Goal: Transaction & Acquisition: Purchase product/service

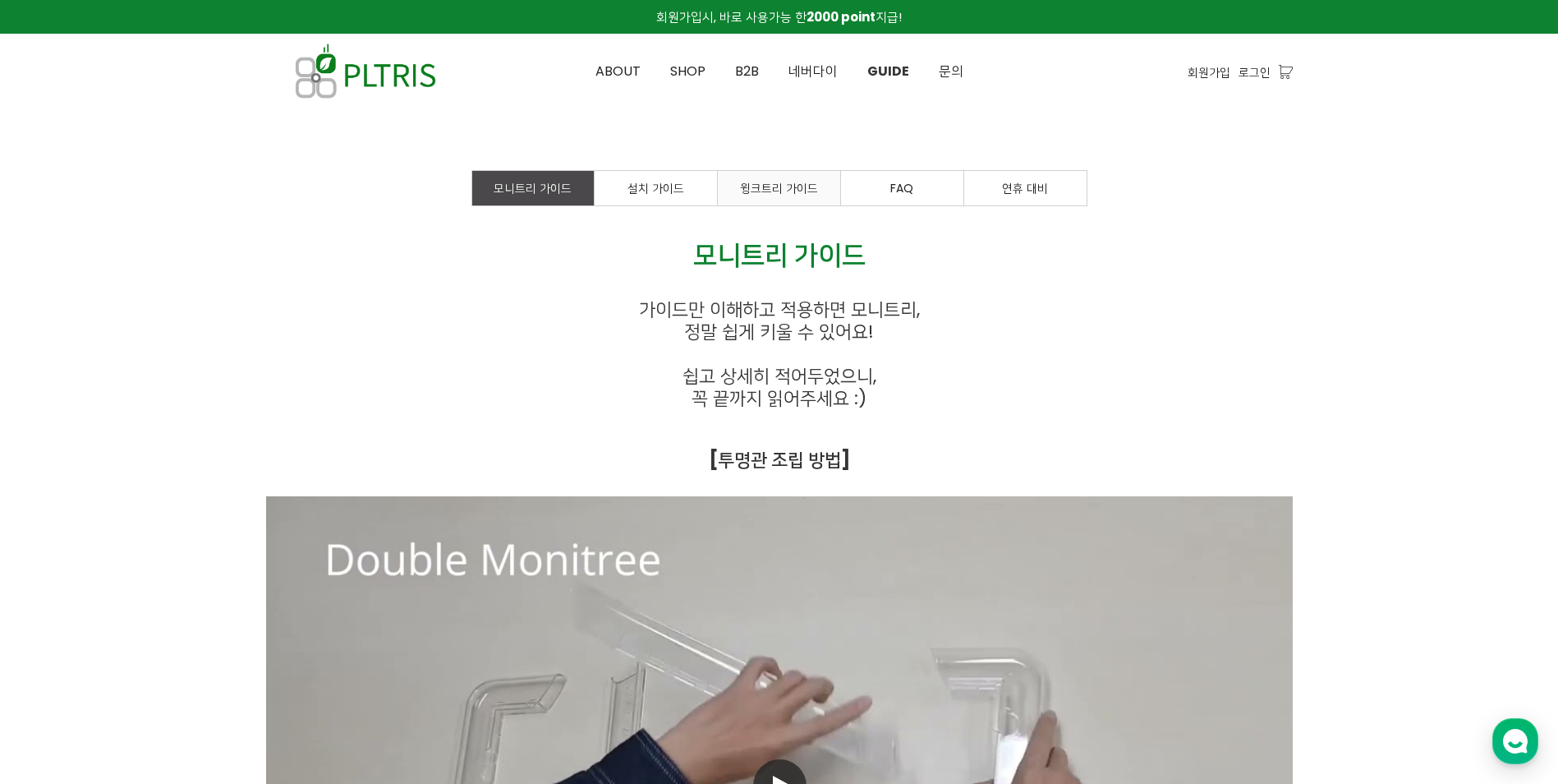
click at [762, 192] on span "윙크트리 가이드" at bounding box center [779, 187] width 78 height 16
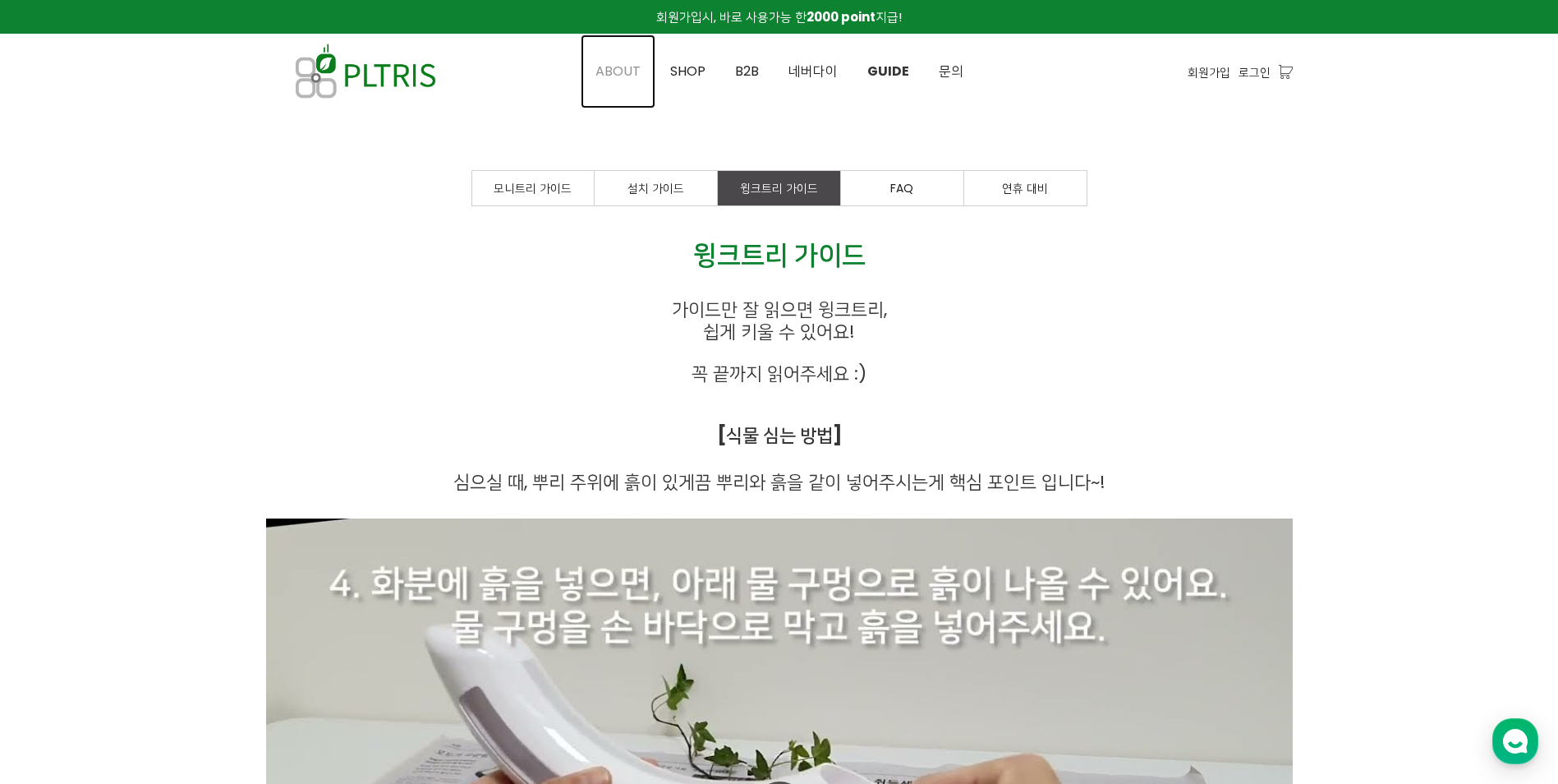
click at [640, 70] on span "ABOUT" at bounding box center [618, 71] width 45 height 19
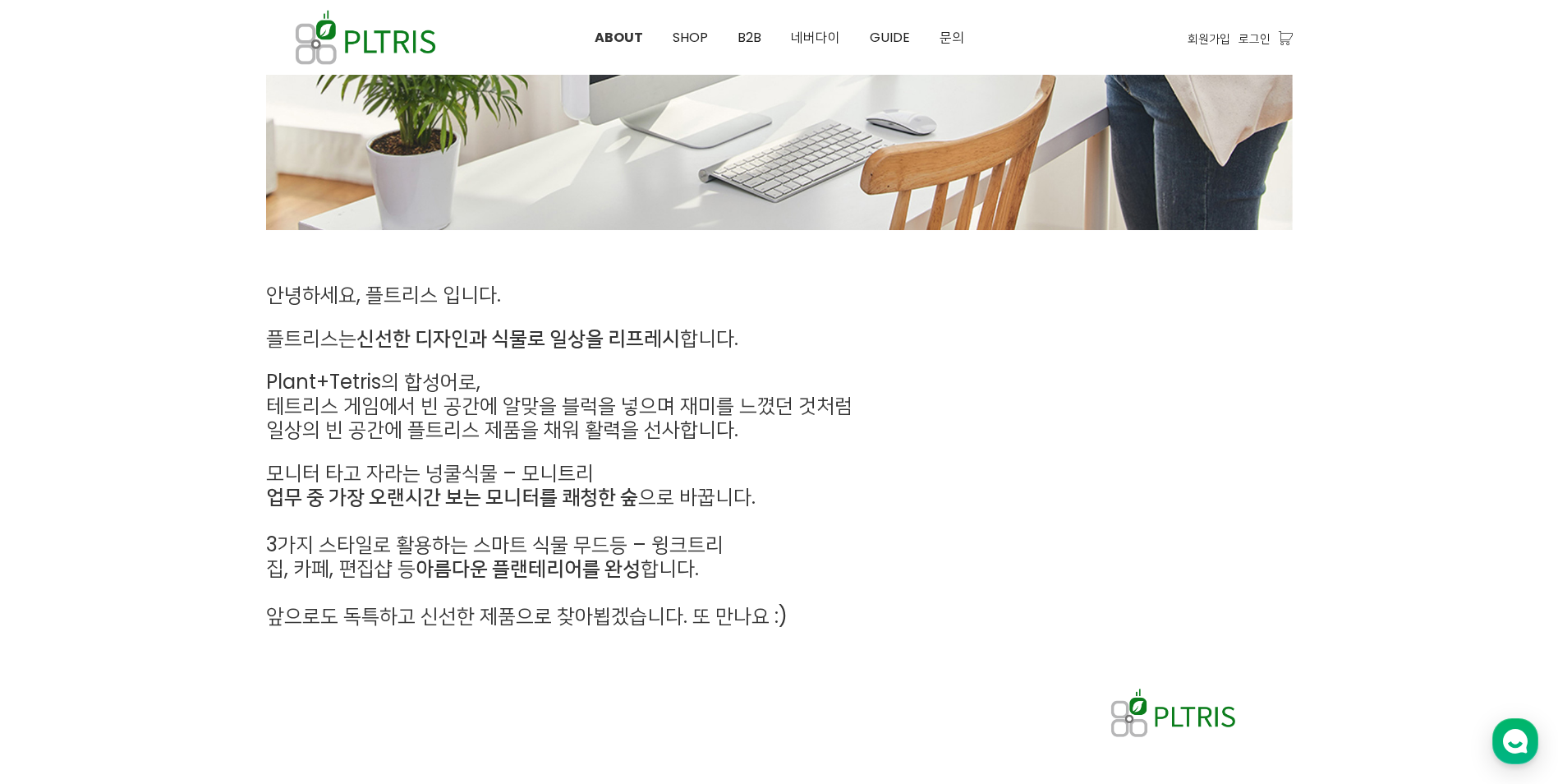
scroll to position [769, 0]
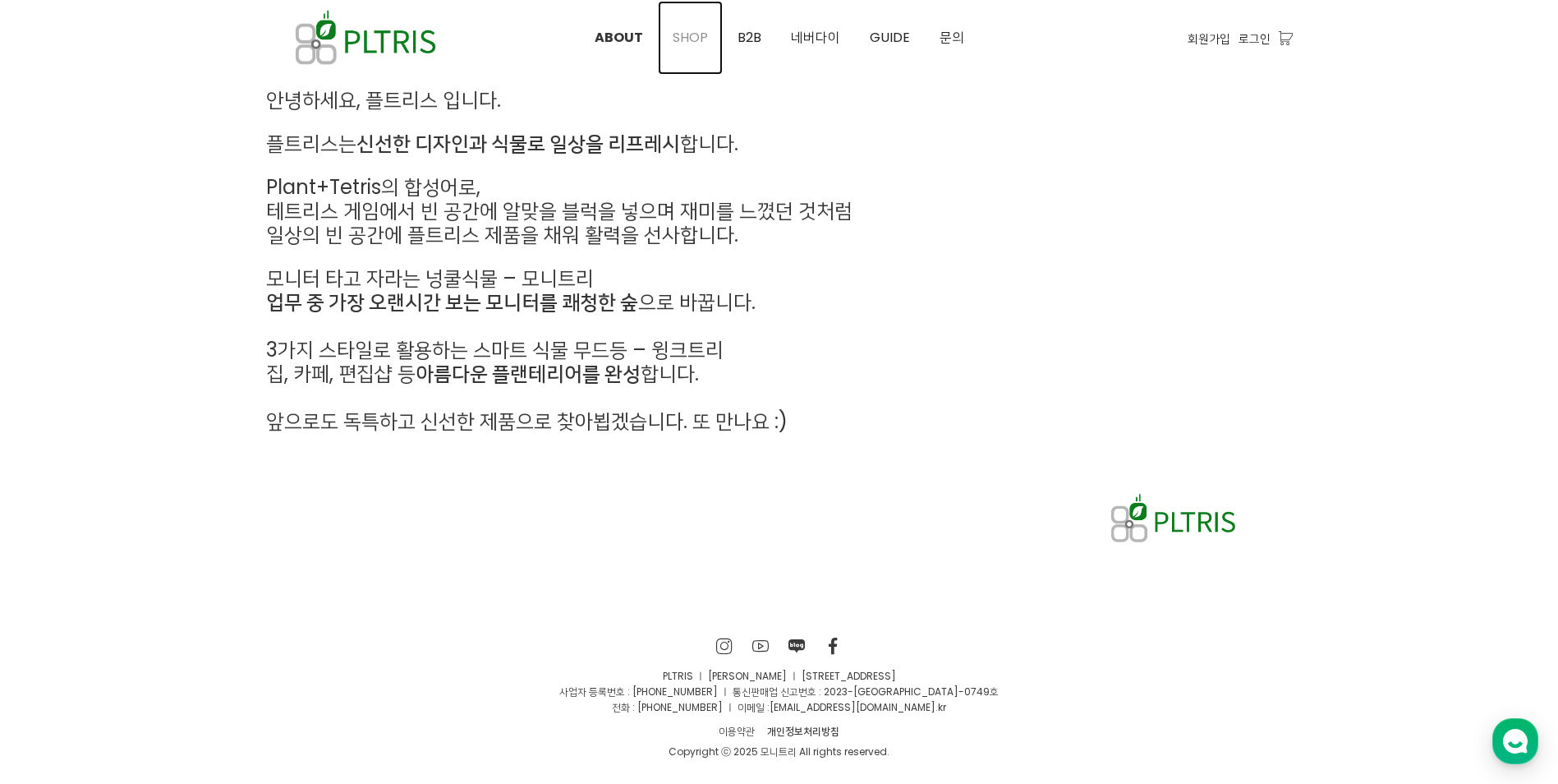
click at [678, 46] on span "SHOP" at bounding box center [691, 37] width 36 height 19
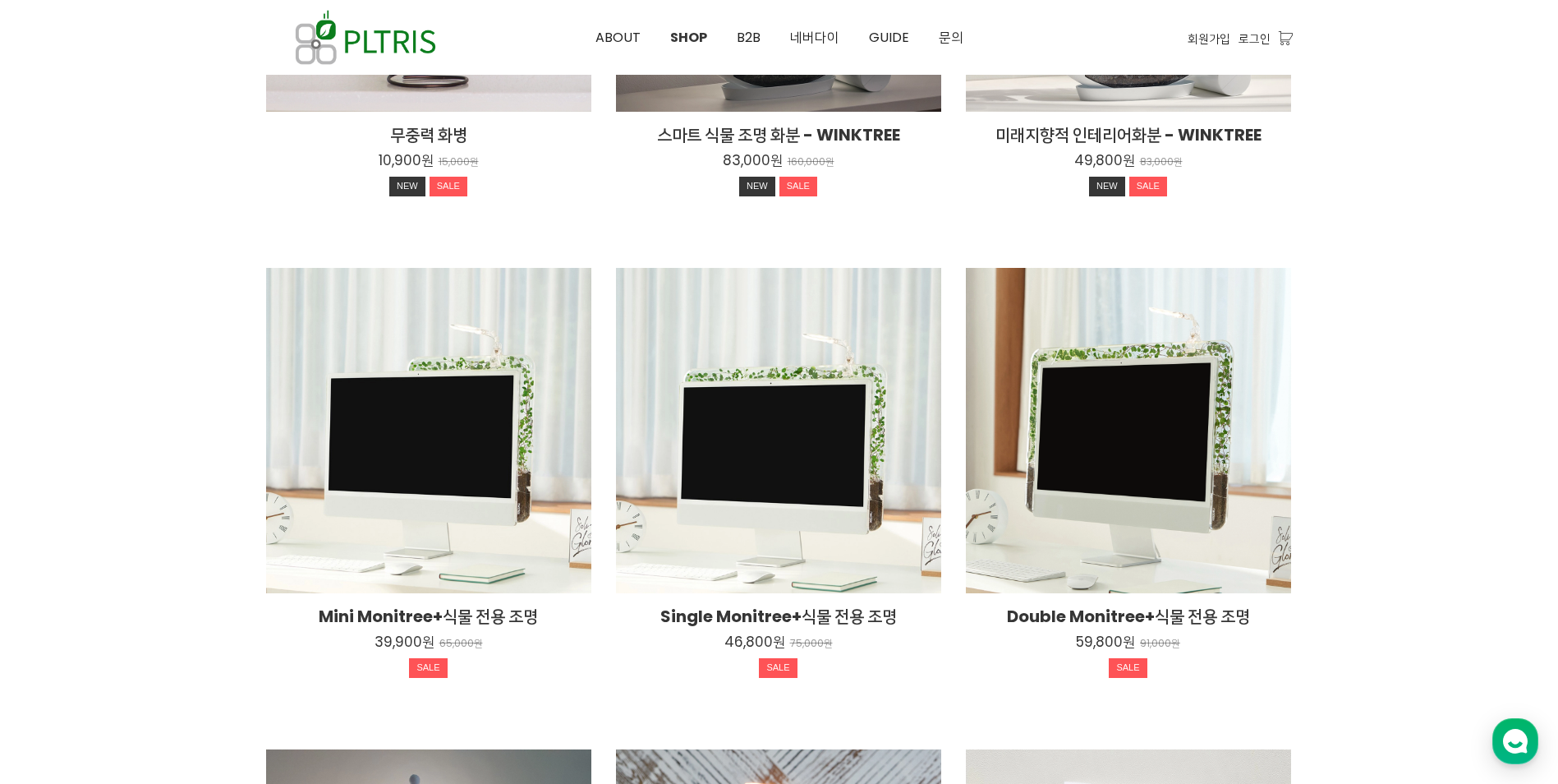
scroll to position [1150, 0]
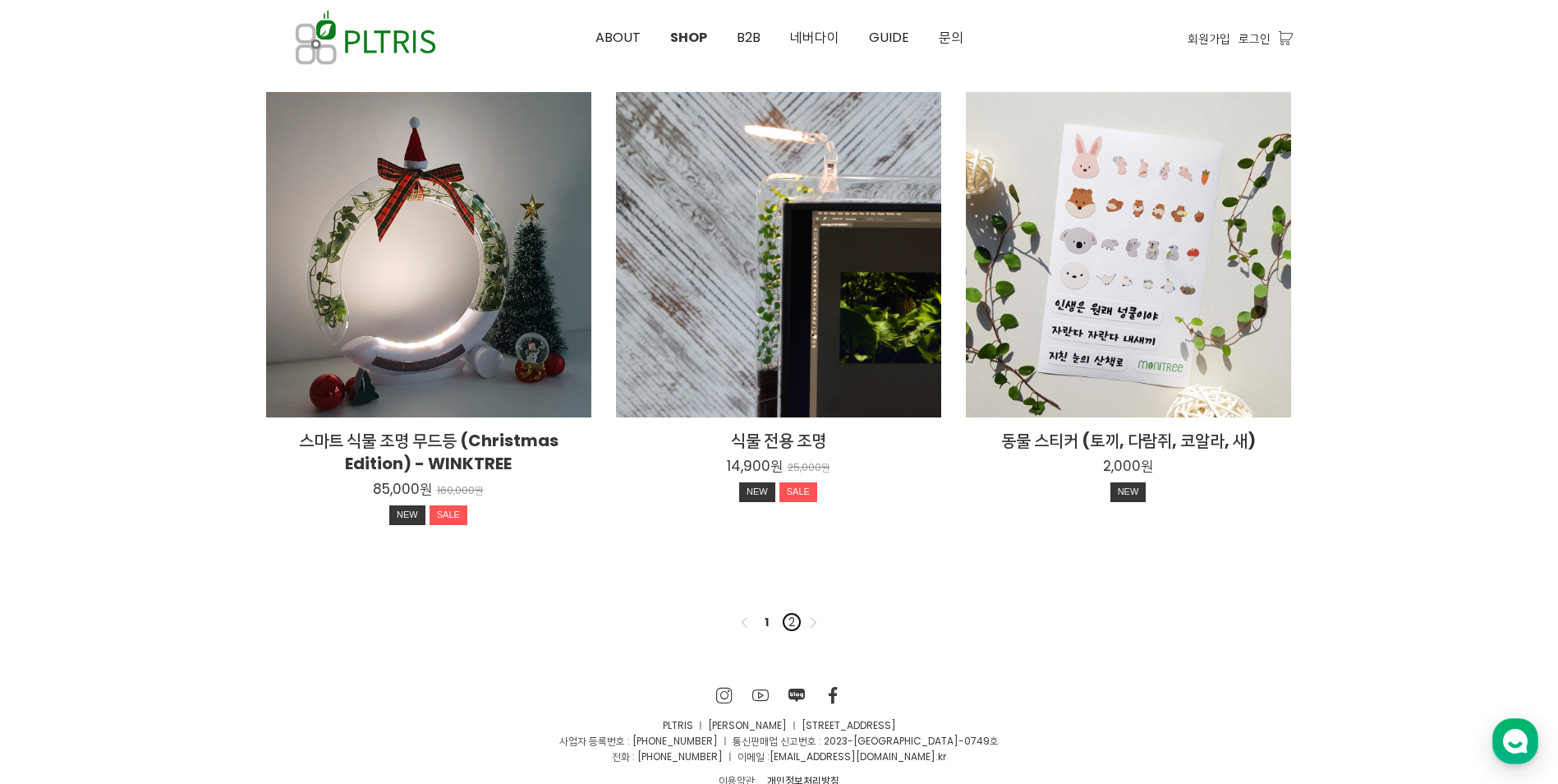
click at [786, 616] on link "2" at bounding box center [792, 621] width 19 height 19
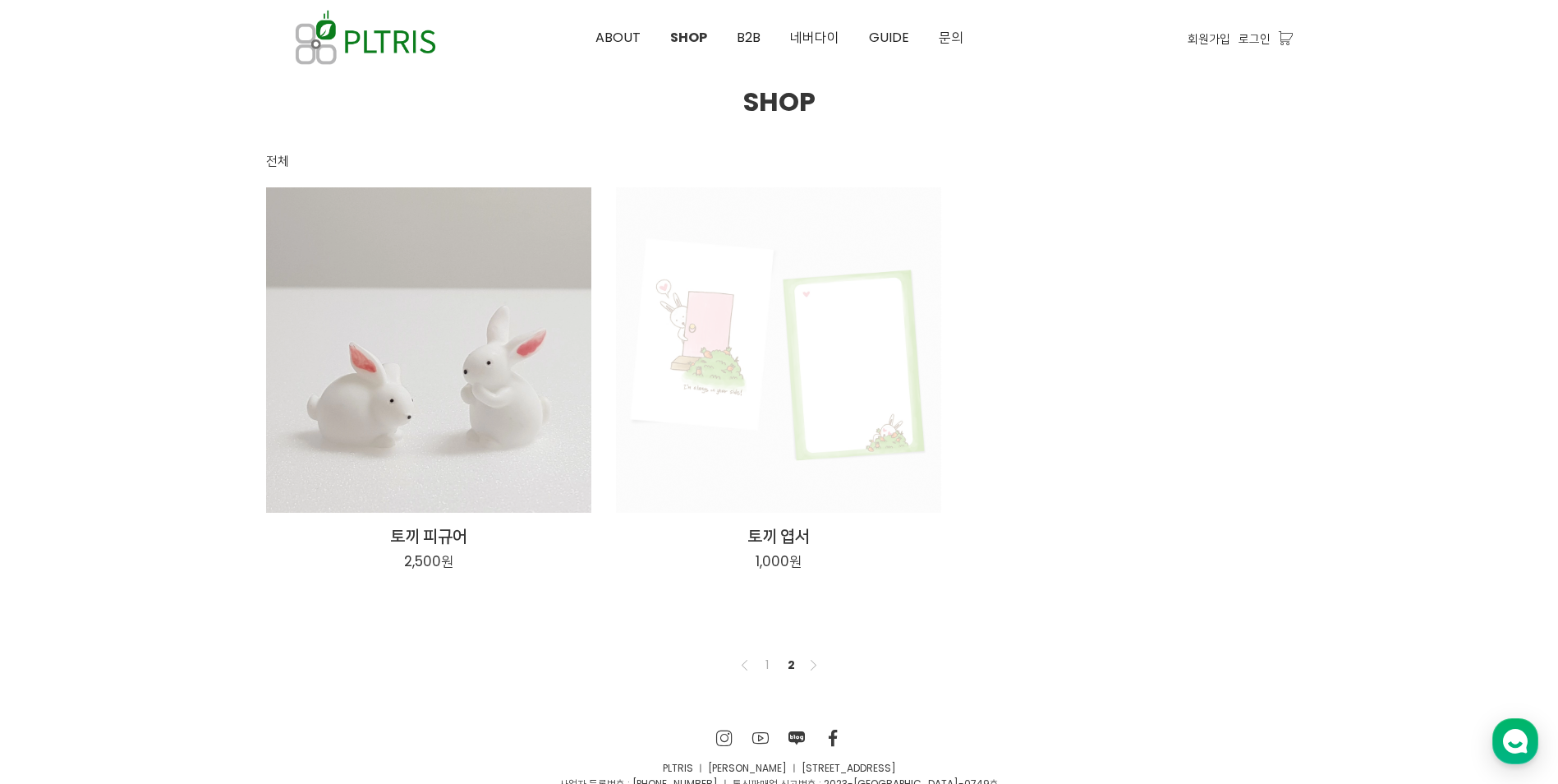
scroll to position [184, 0]
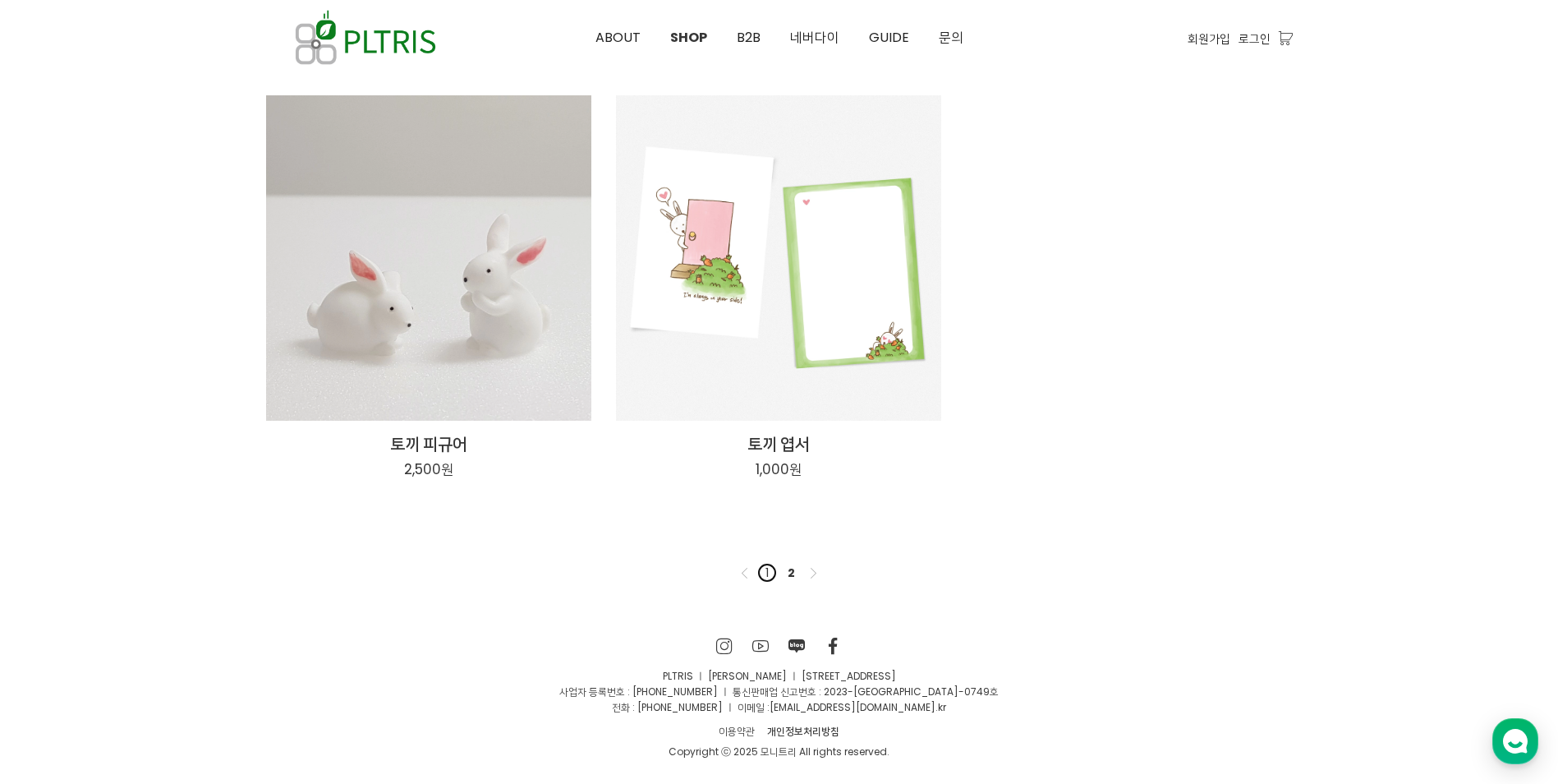
click at [764, 569] on link "1" at bounding box center [767, 572] width 19 height 19
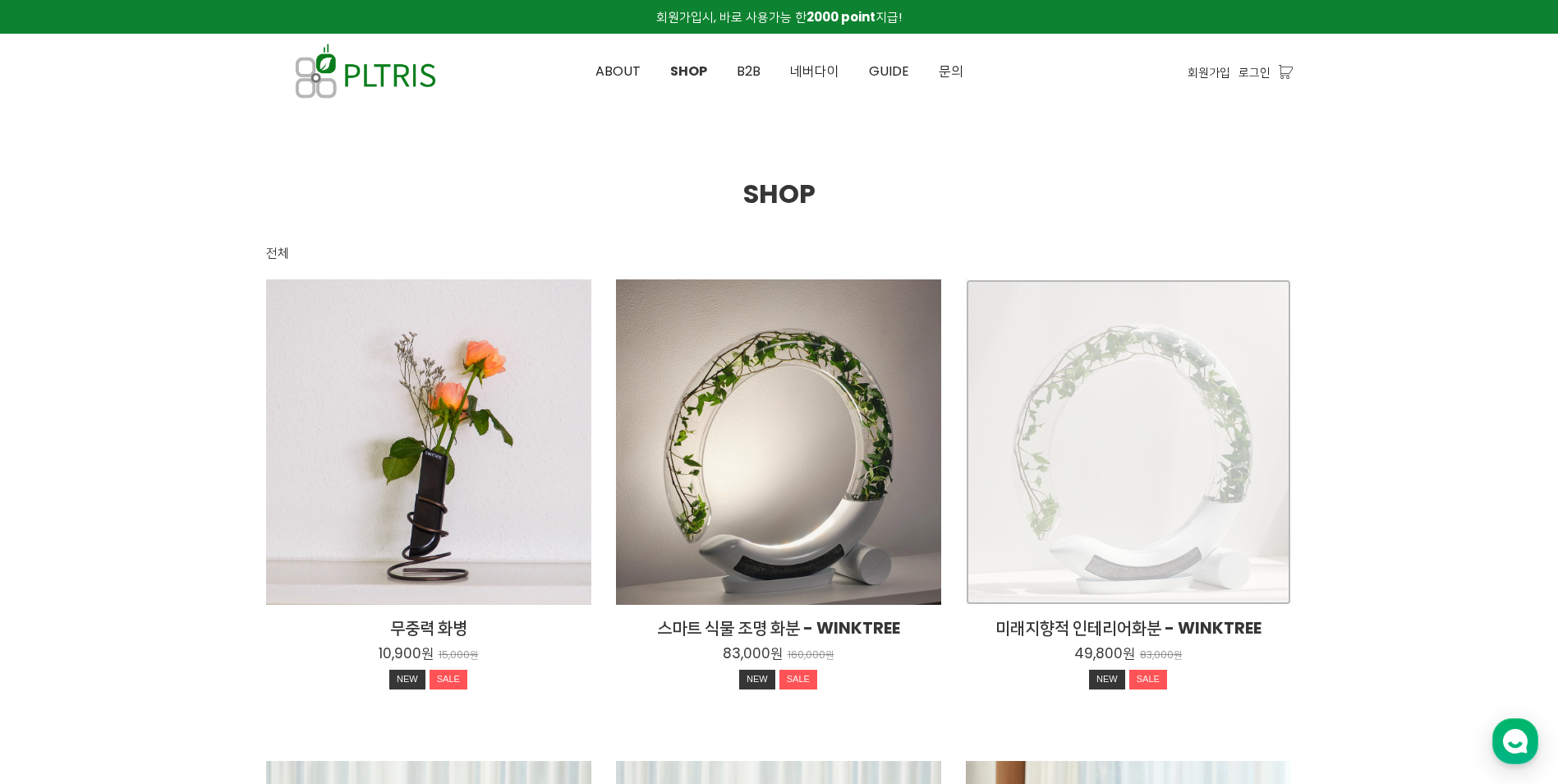
click at [1187, 477] on div "미래지향적 인테리어화분 - WINKTREE 49,800원 83,000원 NEW SALE" at bounding box center [1129, 442] width 326 height 325
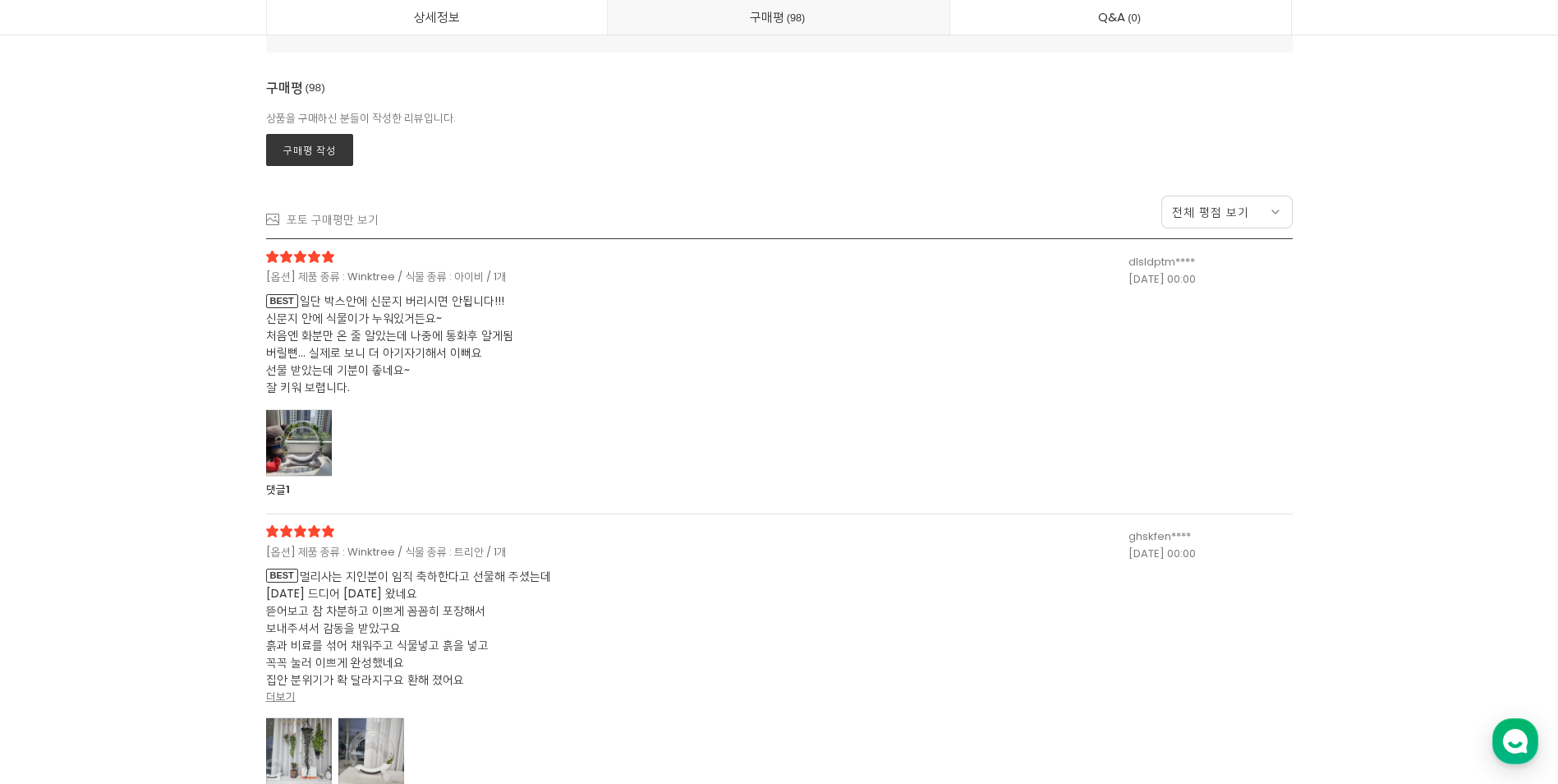
scroll to position [31707, 0]
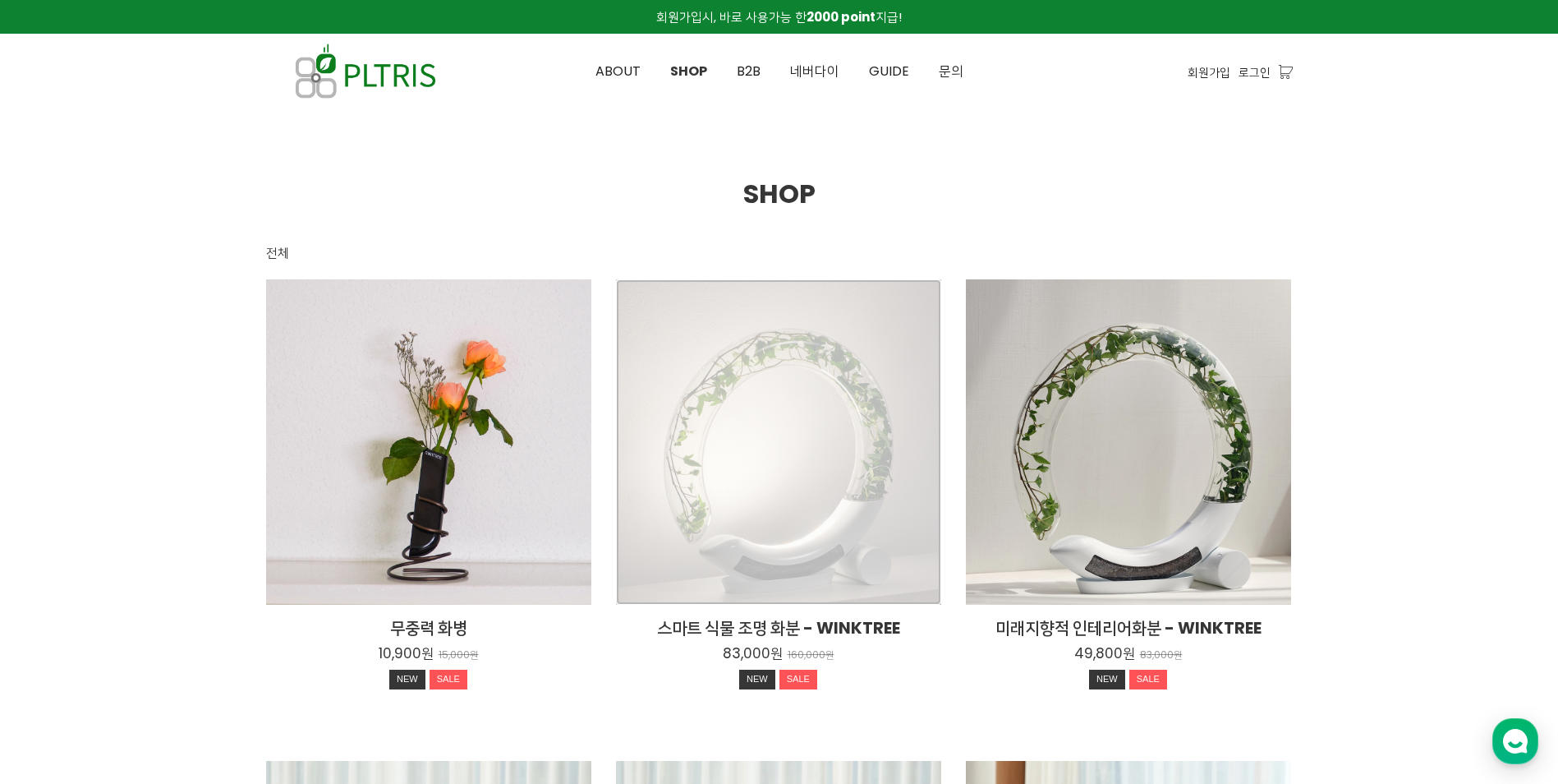
click at [772, 465] on div "스마트 식물 조명 화분 - WINKTREE 83,000원 160,000원 NEW SALE" at bounding box center [779, 442] width 326 height 325
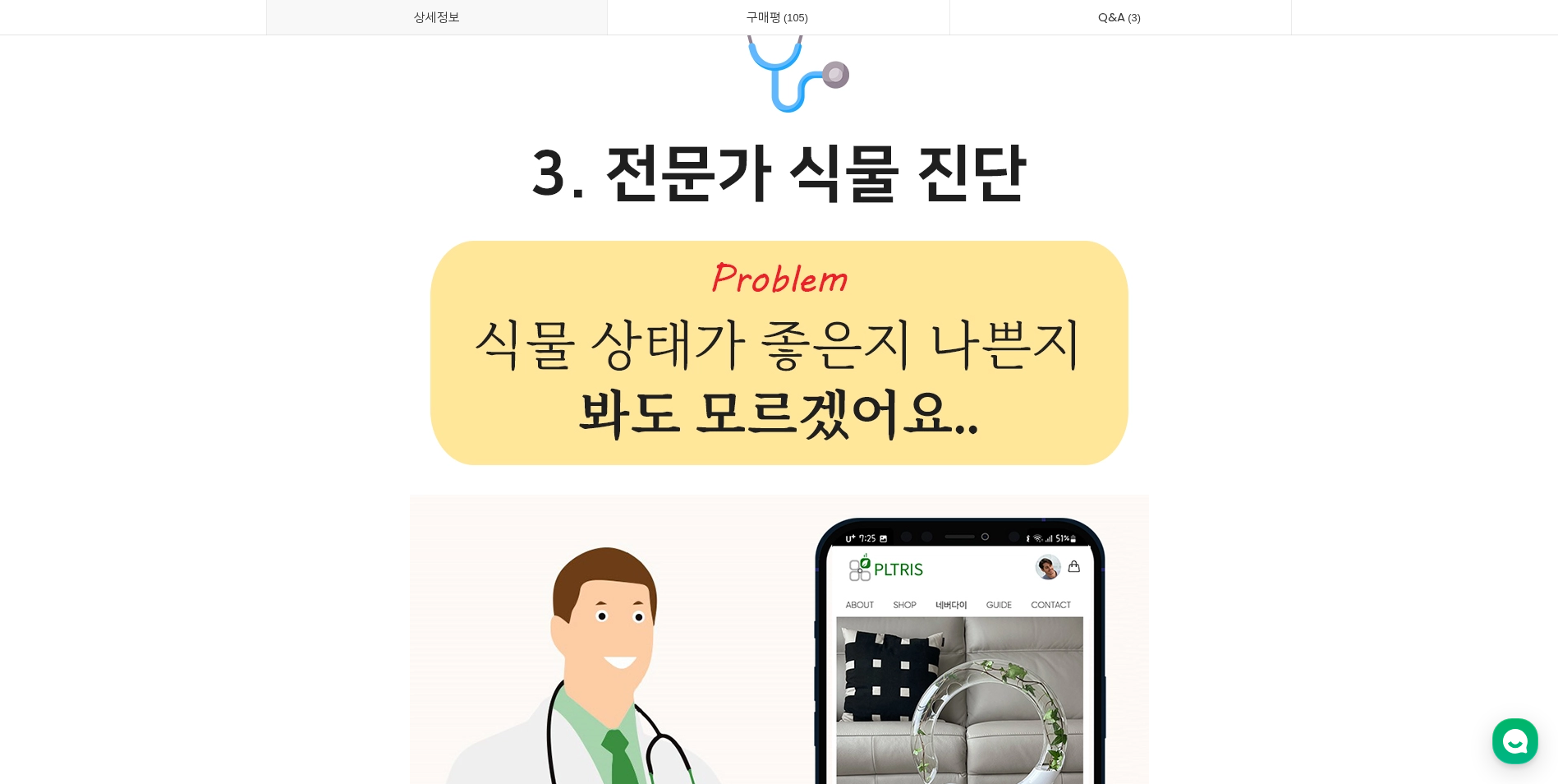
scroll to position [23575, 0]
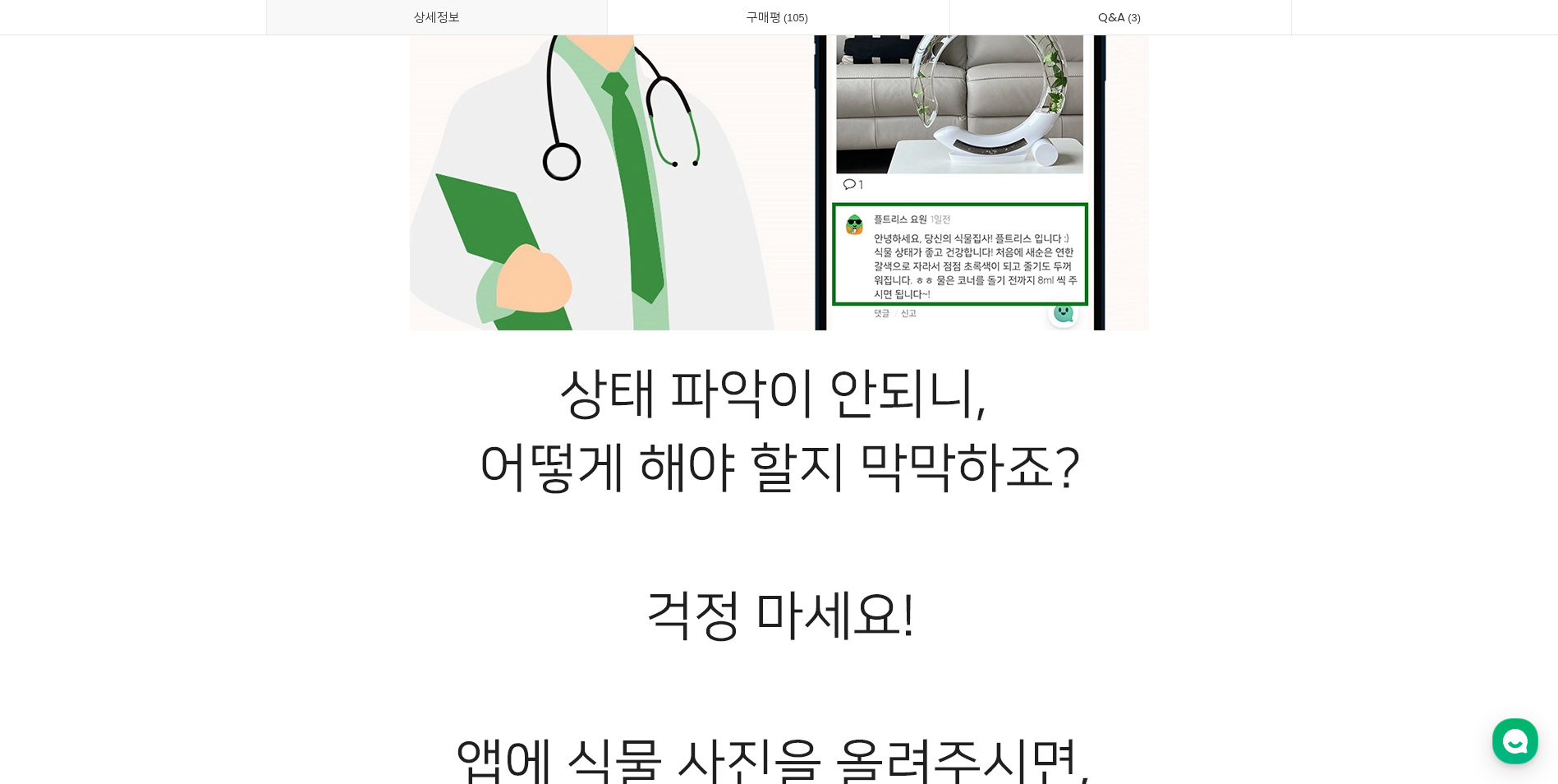
click at [1194, 712] on p at bounding box center [779, 757] width 1027 height 5209
click at [1194, 707] on p at bounding box center [779, 757] width 1027 height 5209
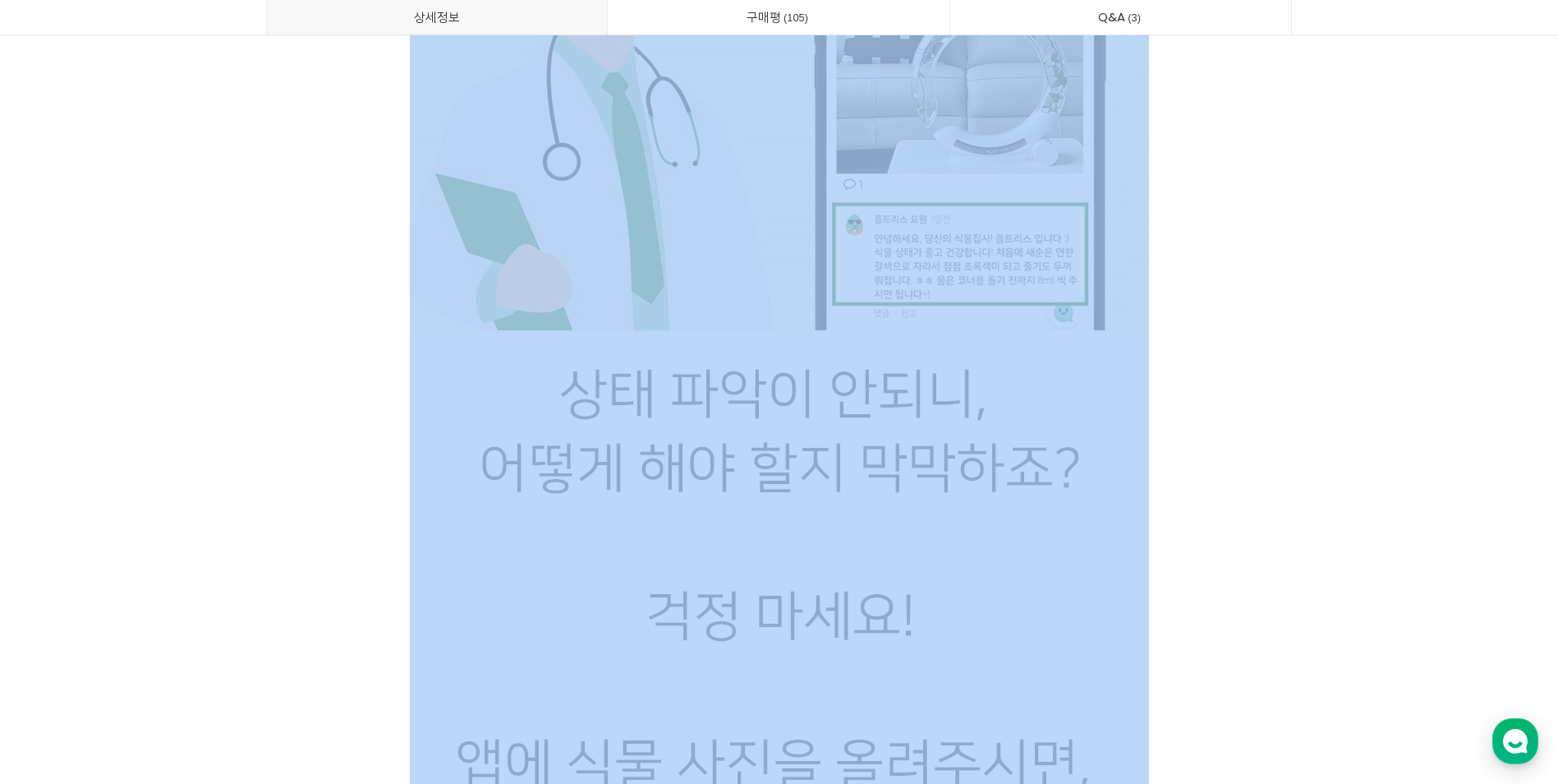
click at [1195, 706] on p at bounding box center [779, 757] width 1027 height 5209
click at [1195, 705] on p at bounding box center [779, 757] width 1027 height 5209
click at [1188, 703] on p at bounding box center [779, 757] width 1027 height 5209
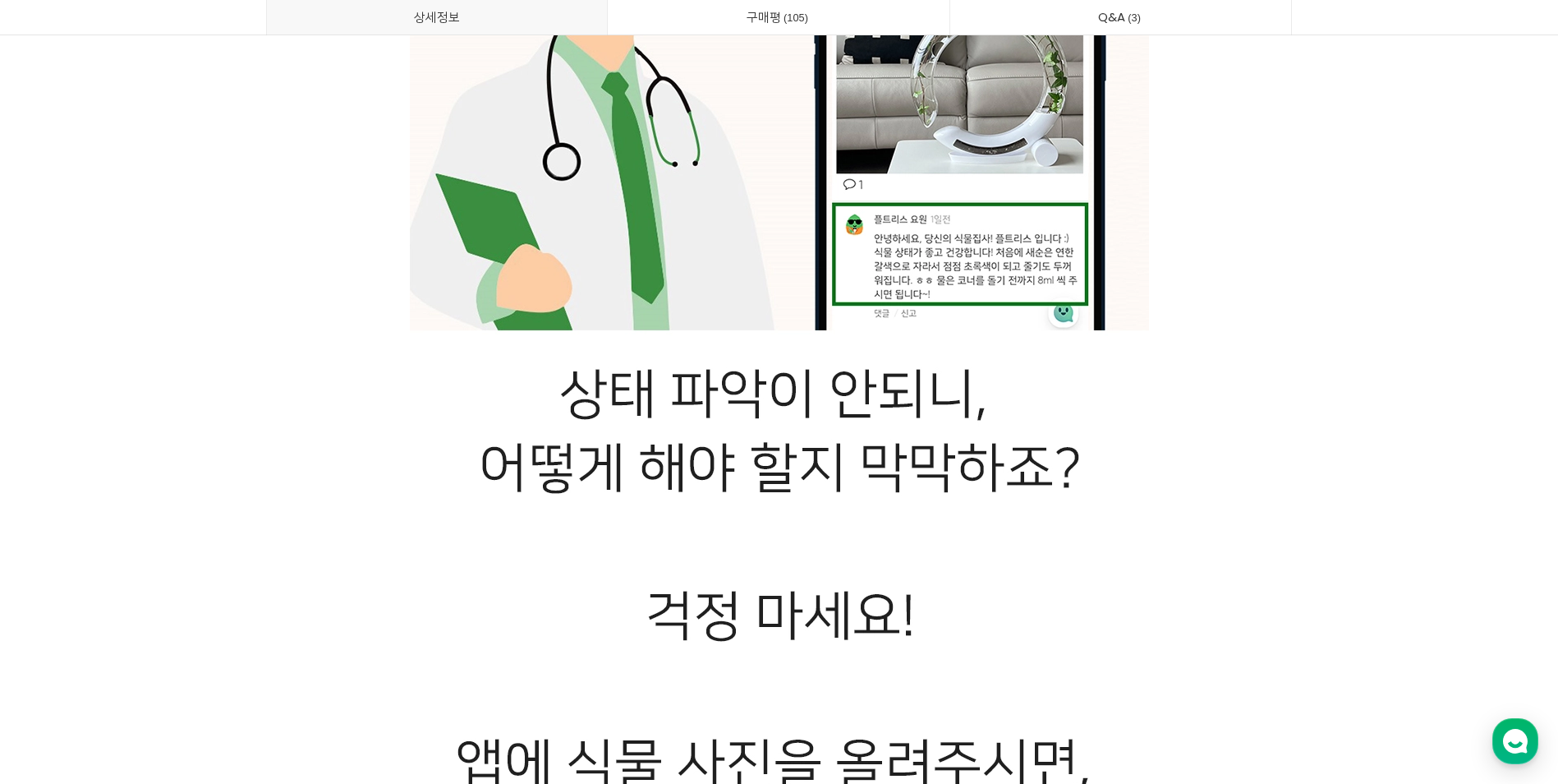
drag, startPoint x: 1188, startPoint y: 703, endPoint x: 1492, endPoint y: 546, distance: 342.1
drag, startPoint x: 1492, startPoint y: 546, endPoint x: 1481, endPoint y: 547, distance: 11.0
